Goal: Navigation & Orientation: Find specific page/section

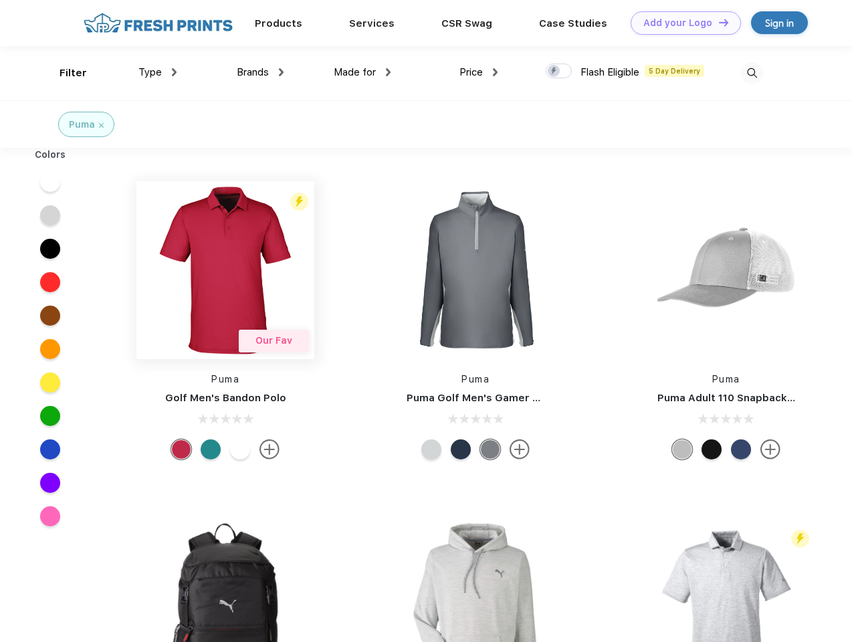
scroll to position [1, 0]
click at [681, 23] on link "Add your Logo Design Tool" at bounding box center [686, 22] width 110 height 23
click at [0, 0] on div "Design Tool" at bounding box center [0, 0] width 0 height 0
click at [718, 22] on link "Add your Logo Design Tool" at bounding box center [686, 22] width 110 height 23
click at [64, 73] on div "Filter" at bounding box center [73, 73] width 27 height 15
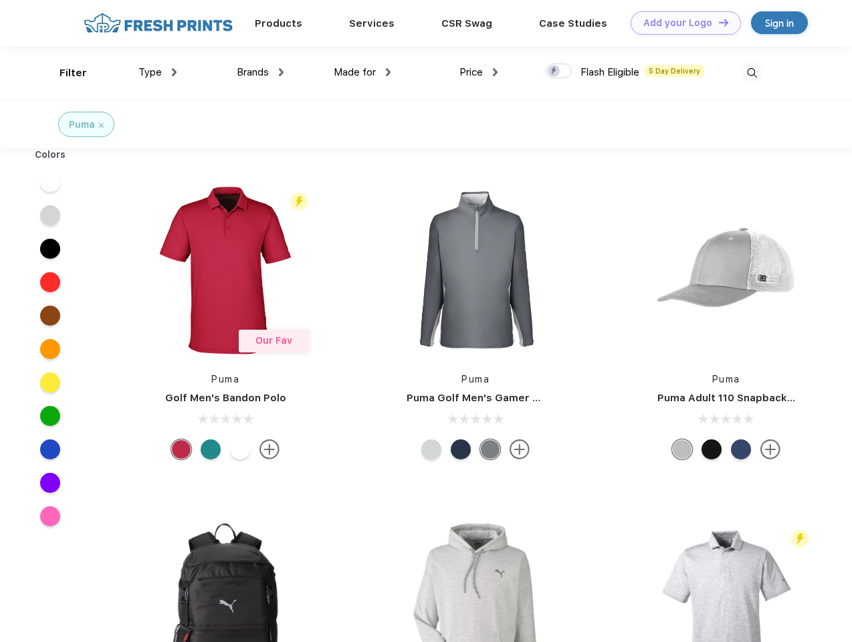
click at [158, 72] on span "Type" at bounding box center [149, 72] width 23 height 12
click at [260, 72] on span "Brands" at bounding box center [253, 72] width 32 height 12
click at [362, 72] on span "Made for" at bounding box center [355, 72] width 42 height 12
click at [479, 72] on span "Price" at bounding box center [470, 72] width 23 height 12
click at [559, 72] on div at bounding box center [559, 71] width 26 height 15
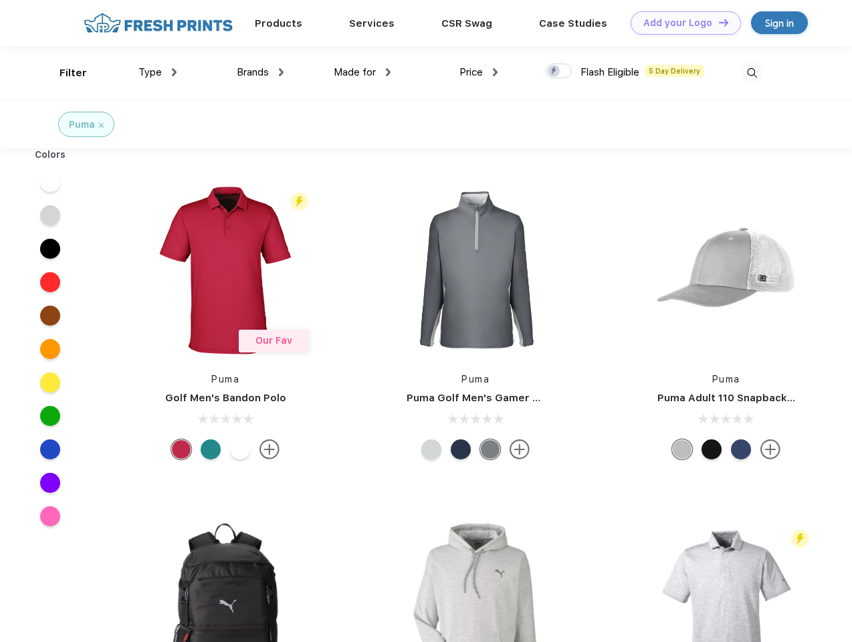
click at [554, 72] on input "checkbox" at bounding box center [550, 67] width 9 height 9
click at [752, 73] on img at bounding box center [752, 73] width 22 height 22
